Goal: Communication & Community: Participate in discussion

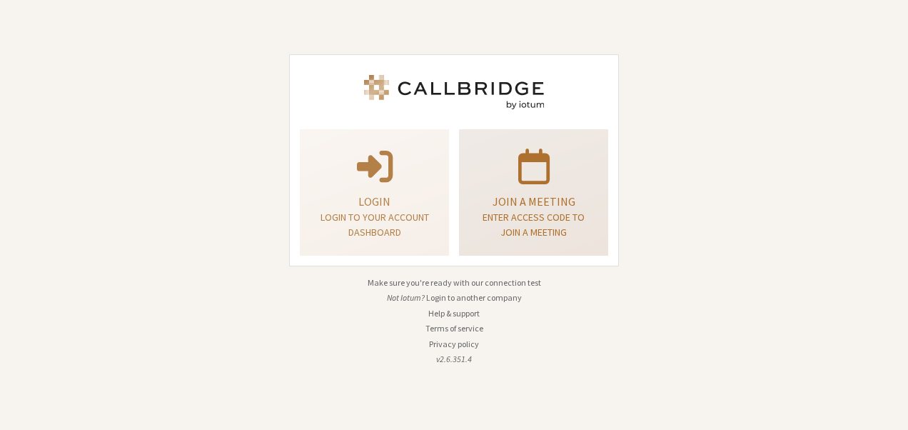
click at [515, 195] on p "Join a meeting" at bounding box center [533, 201] width 113 height 17
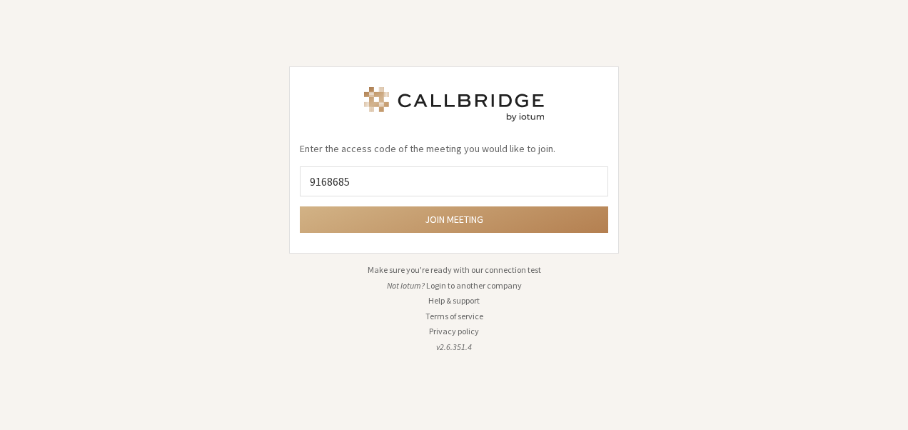
type input "9168685"
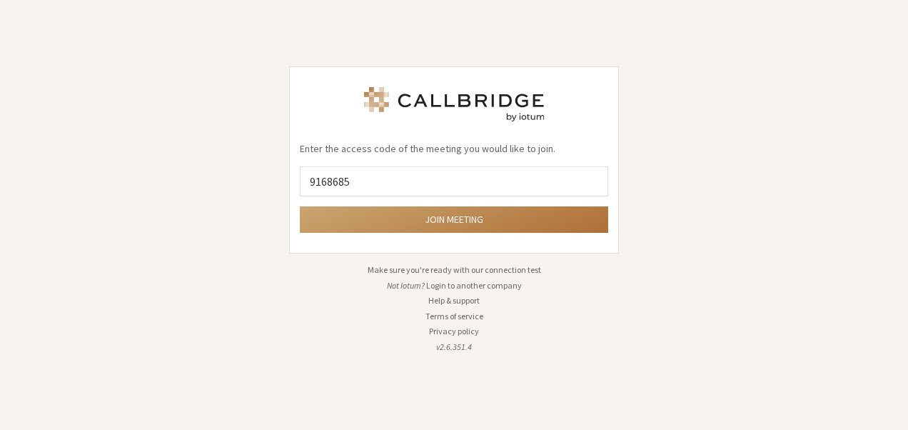
click at [464, 224] on button "Join meeting" at bounding box center [454, 219] width 308 height 26
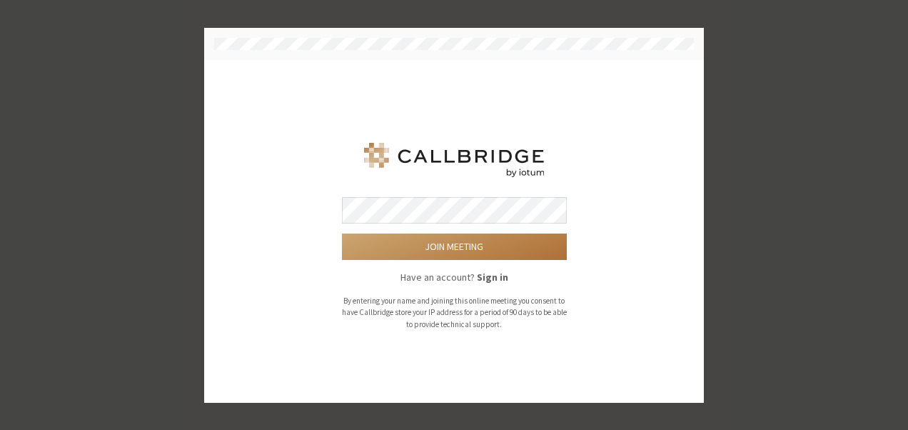
click at [453, 240] on button "Join meeting" at bounding box center [454, 246] width 225 height 26
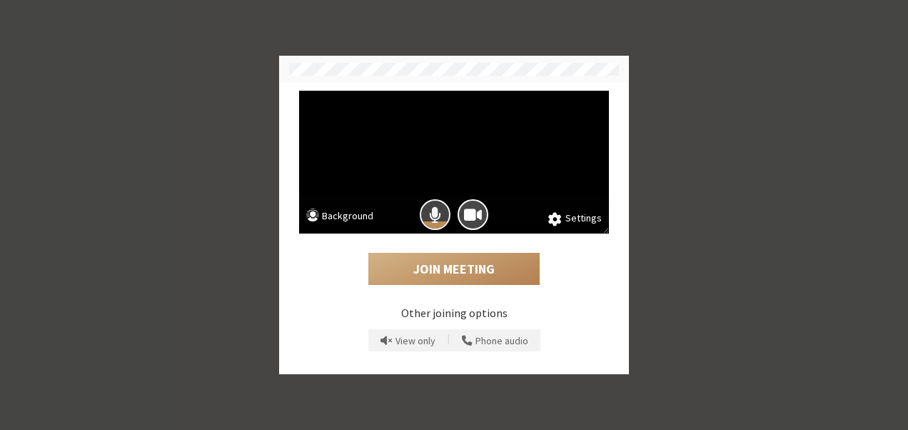
click at [443, 217] on button "Mic is on" at bounding box center [435, 214] width 31 height 31
click at [472, 216] on span "Camera is on" at bounding box center [473, 214] width 18 height 19
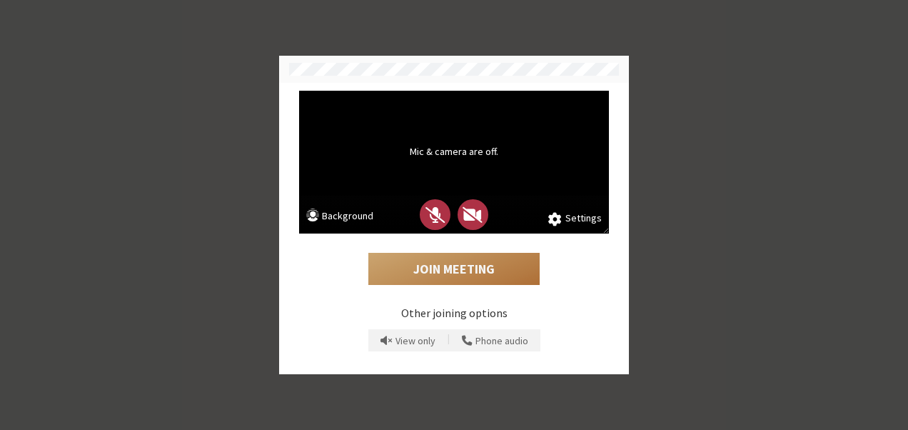
click at [455, 263] on button "Join Meeting" at bounding box center [453, 269] width 171 height 33
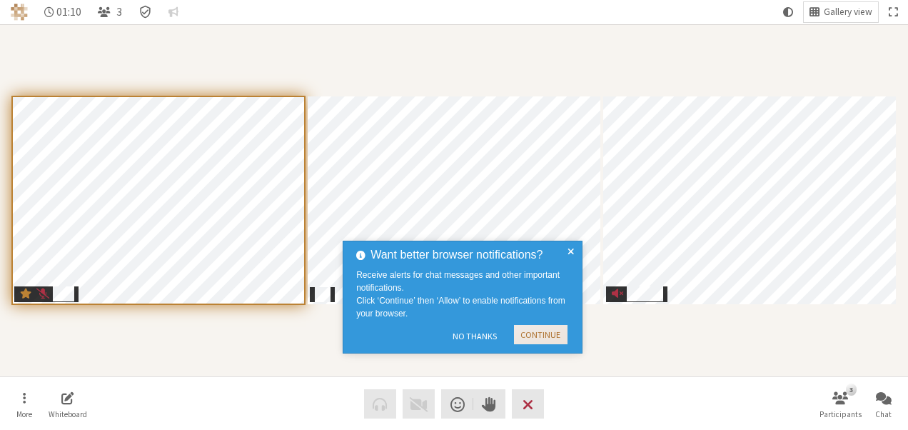
click at [539, 333] on button "Continue" at bounding box center [541, 334] width 54 height 19
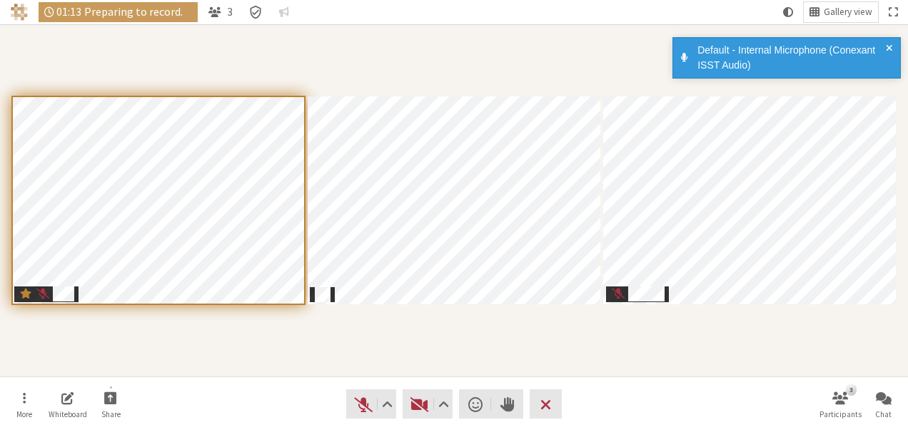
click at [888, 41] on div "Default - Internal Microphone (Conexant ISST Audio)" at bounding box center [786, 57] width 228 height 41
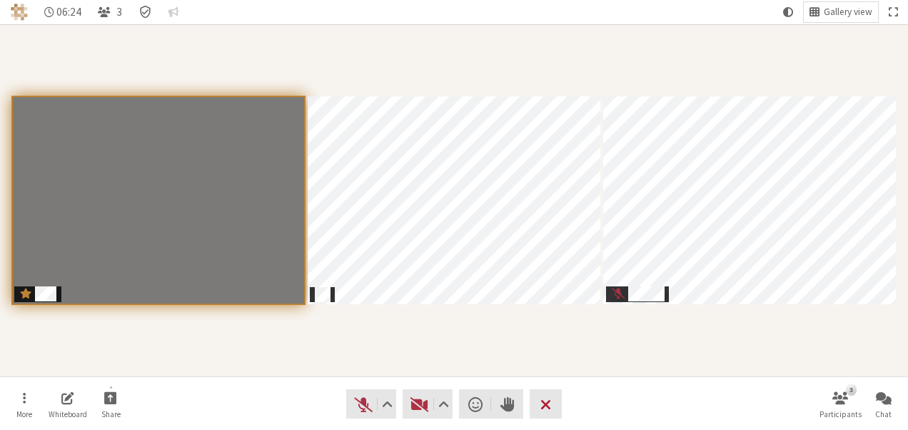
click at [548, 404] on span "Leave meeting" at bounding box center [545, 404] width 11 height 20
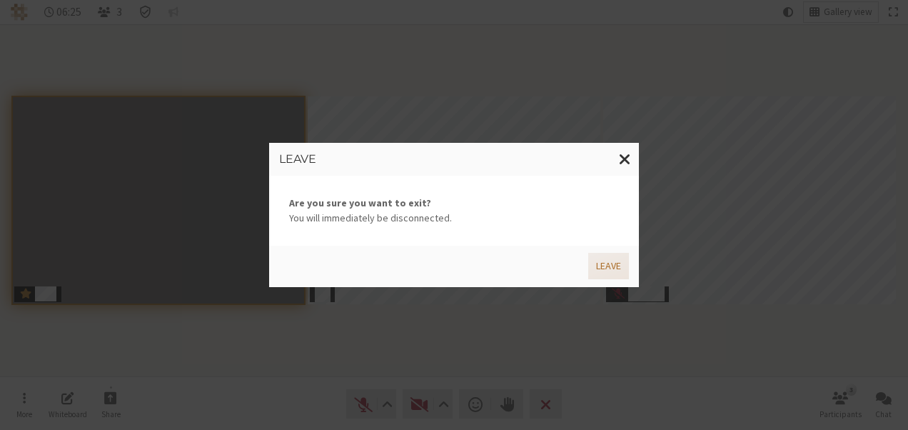
click at [603, 266] on button "Leave" at bounding box center [608, 266] width 41 height 26
